Goal: Information Seeking & Learning: Understand process/instructions

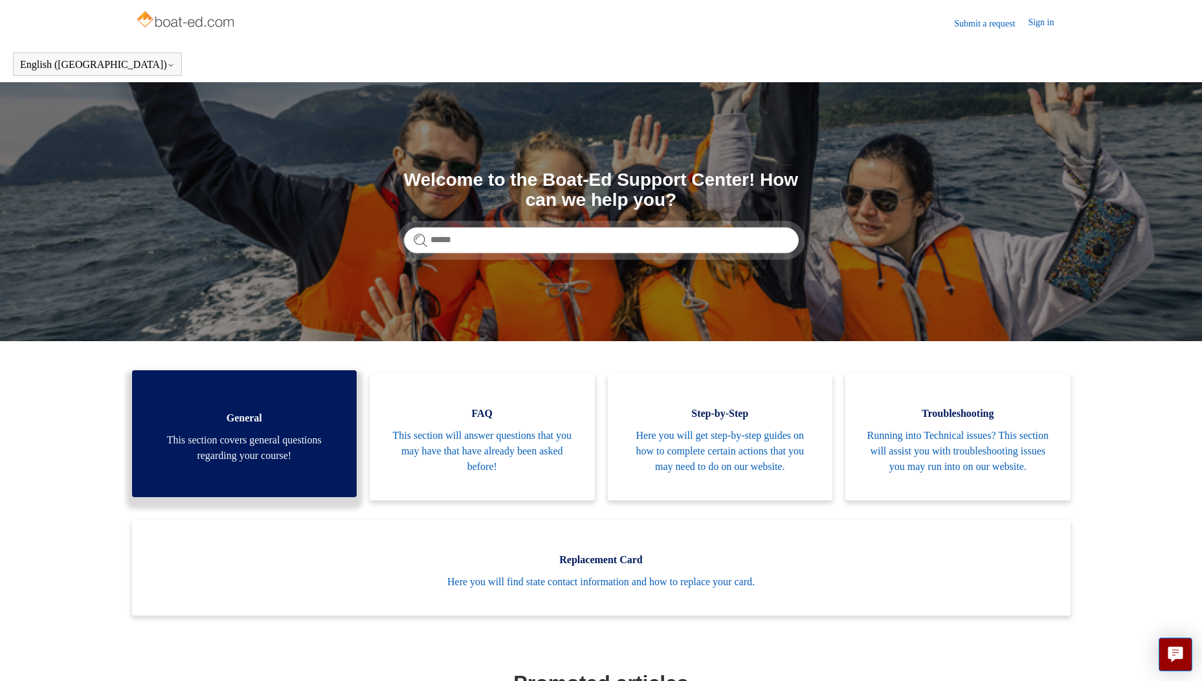
click at [206, 474] on link "General This section covers general questions regarding your course!" at bounding box center [244, 433] width 225 height 127
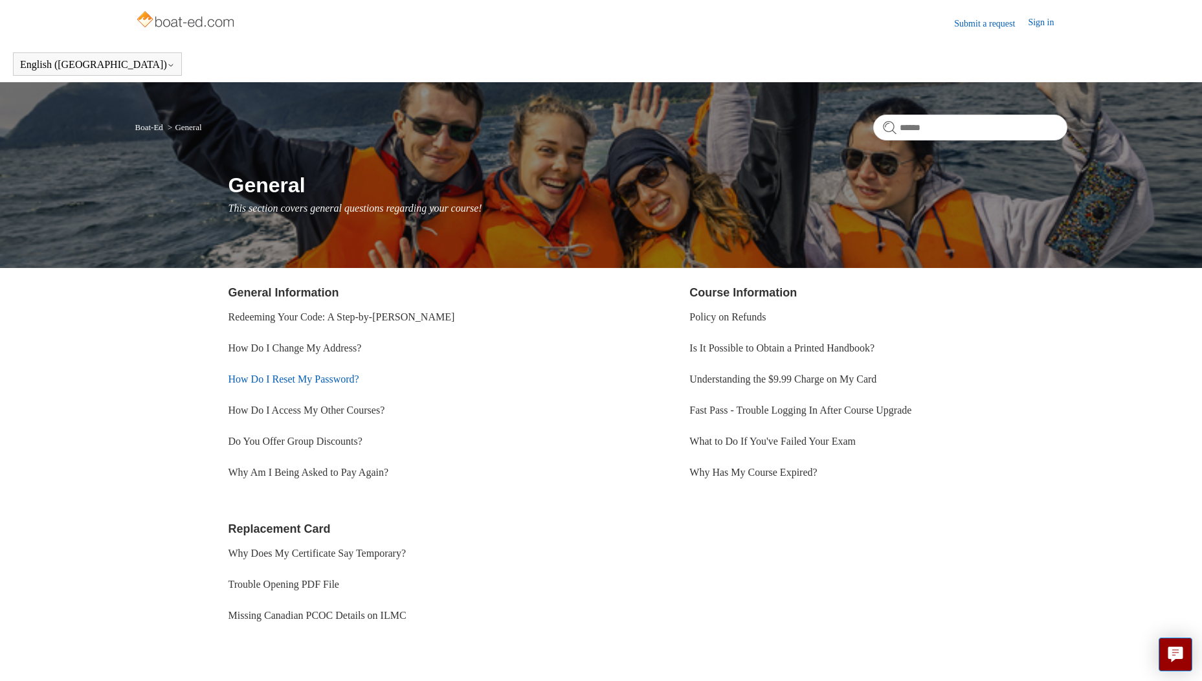
click at [288, 383] on link "How Do I Reset My Password?" at bounding box center [293, 378] width 131 height 11
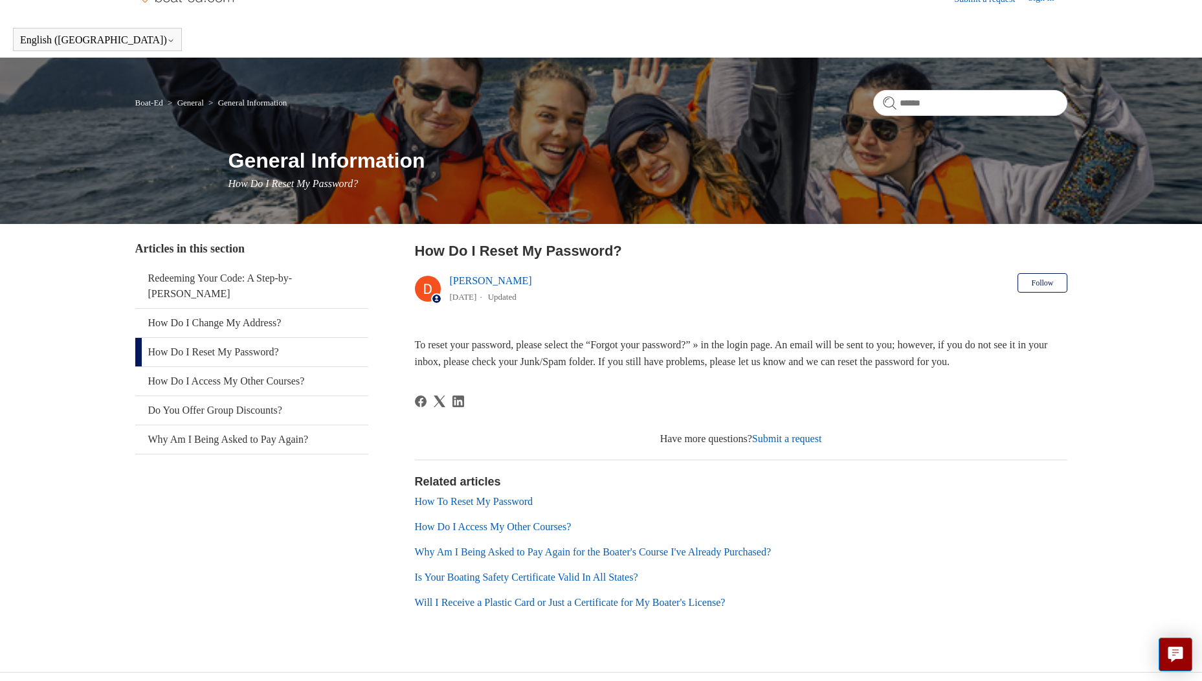
scroll to position [45, 0]
